Goal: Check status: Check status

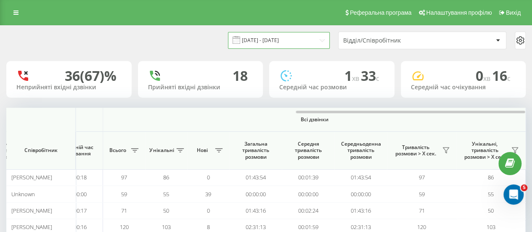
click at [281, 48] on input "[DATE] - [DATE]" at bounding box center [279, 40] width 102 height 16
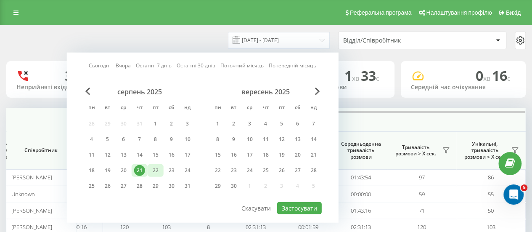
click at [157, 175] on div "22" at bounding box center [156, 170] width 16 height 13
click at [302, 204] on button "Застосувати" at bounding box center [299, 208] width 45 height 12
type input "[DATE] - [DATE]"
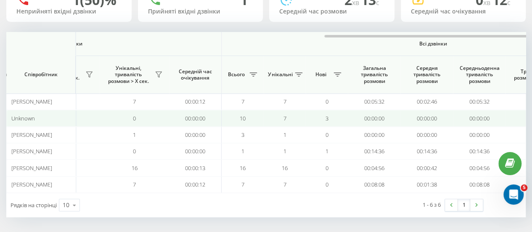
scroll to position [0, 654]
